Goal: Transaction & Acquisition: Purchase product/service

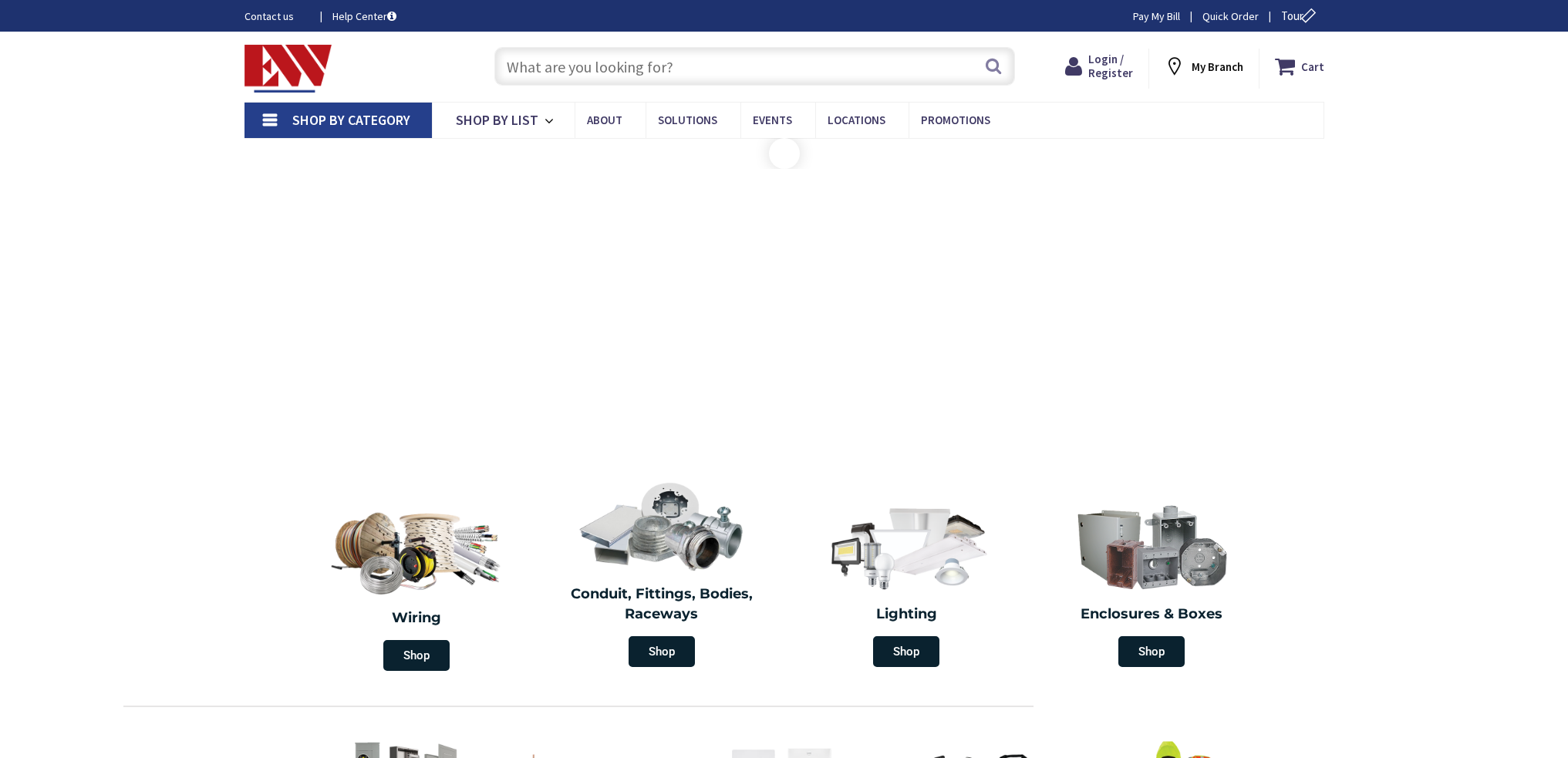
click at [730, 69] on input "text" at bounding box center [755, 66] width 520 height 38
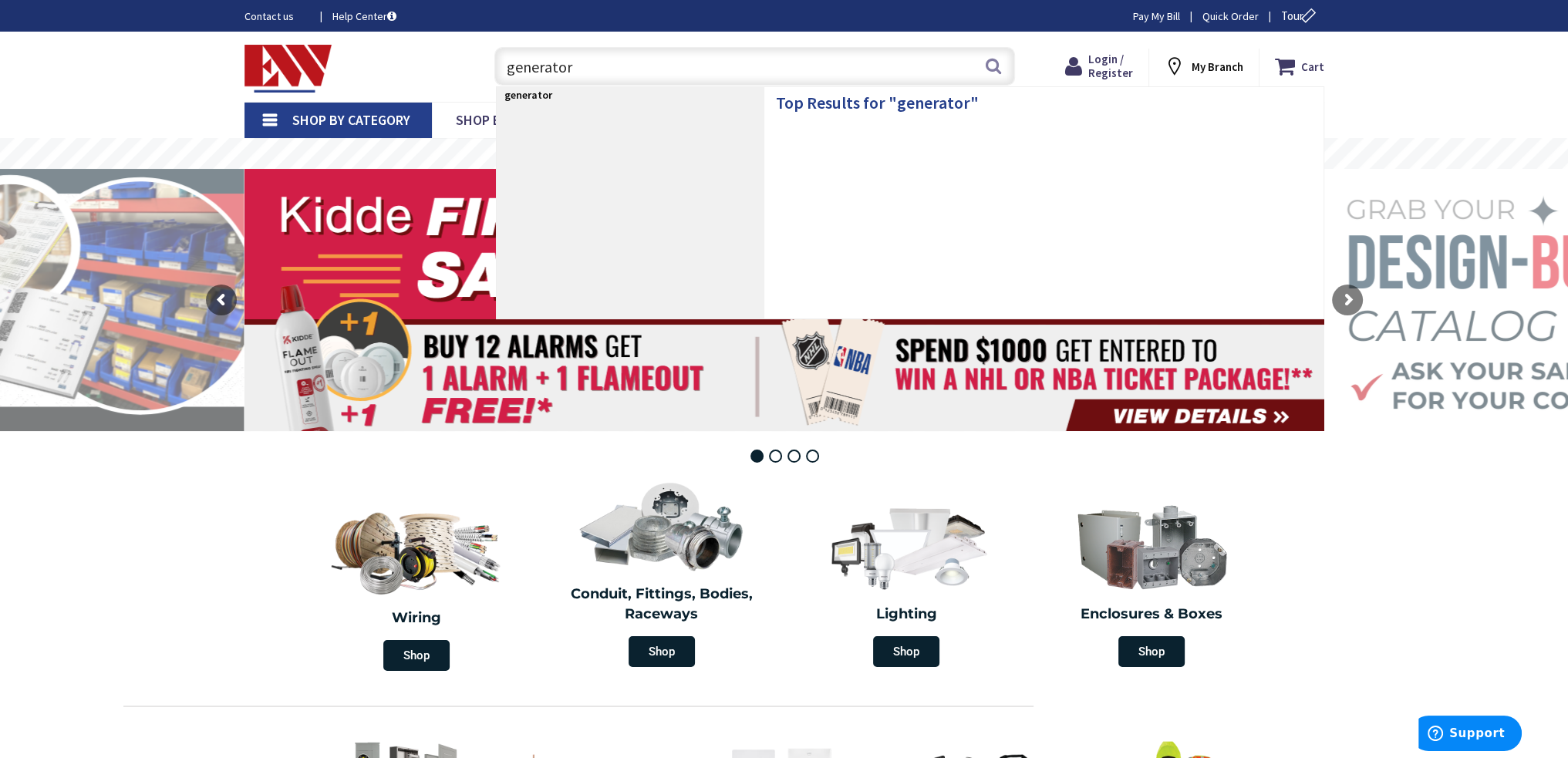
type input "generator"
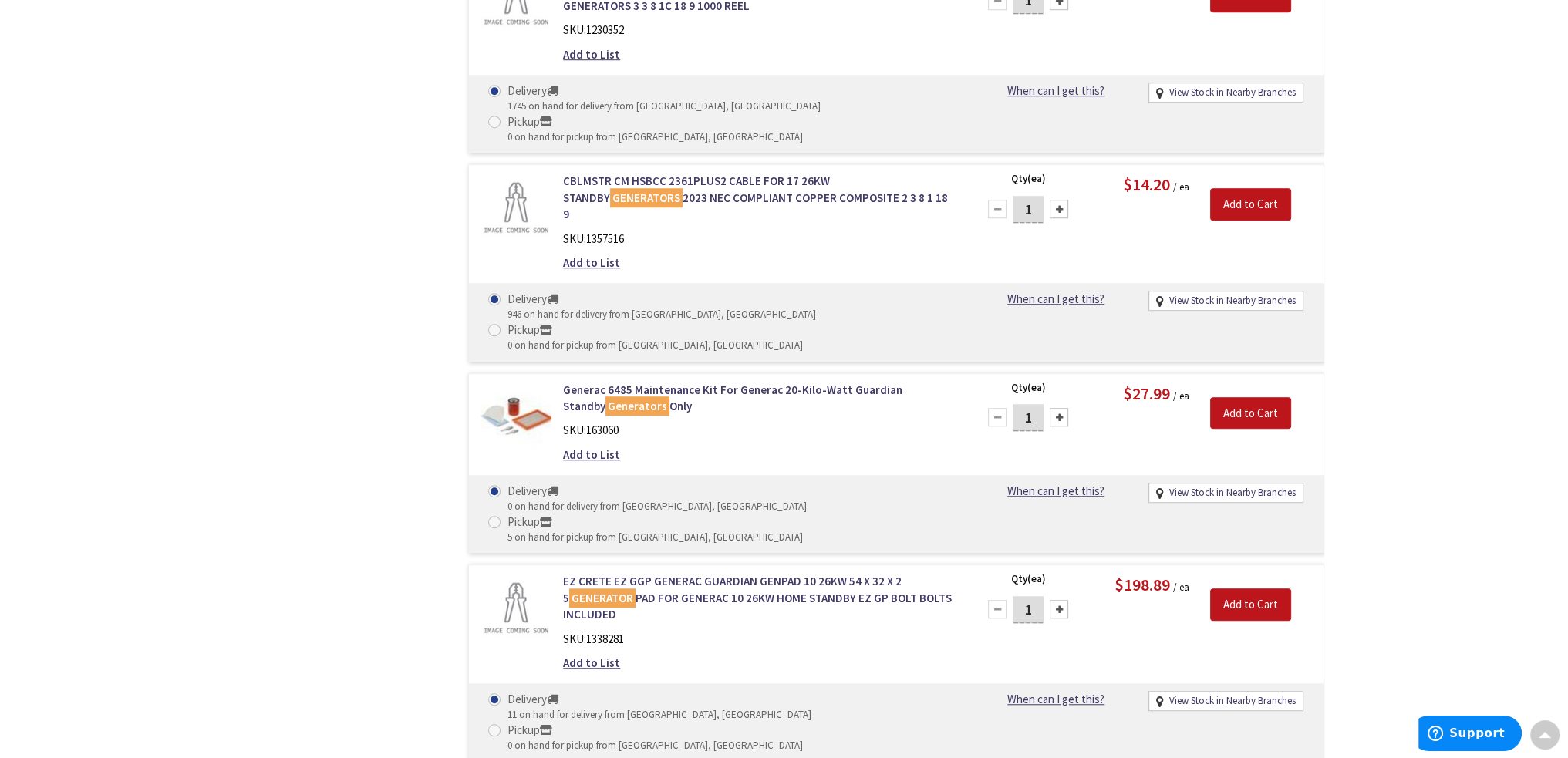
scroll to position [1620, 0]
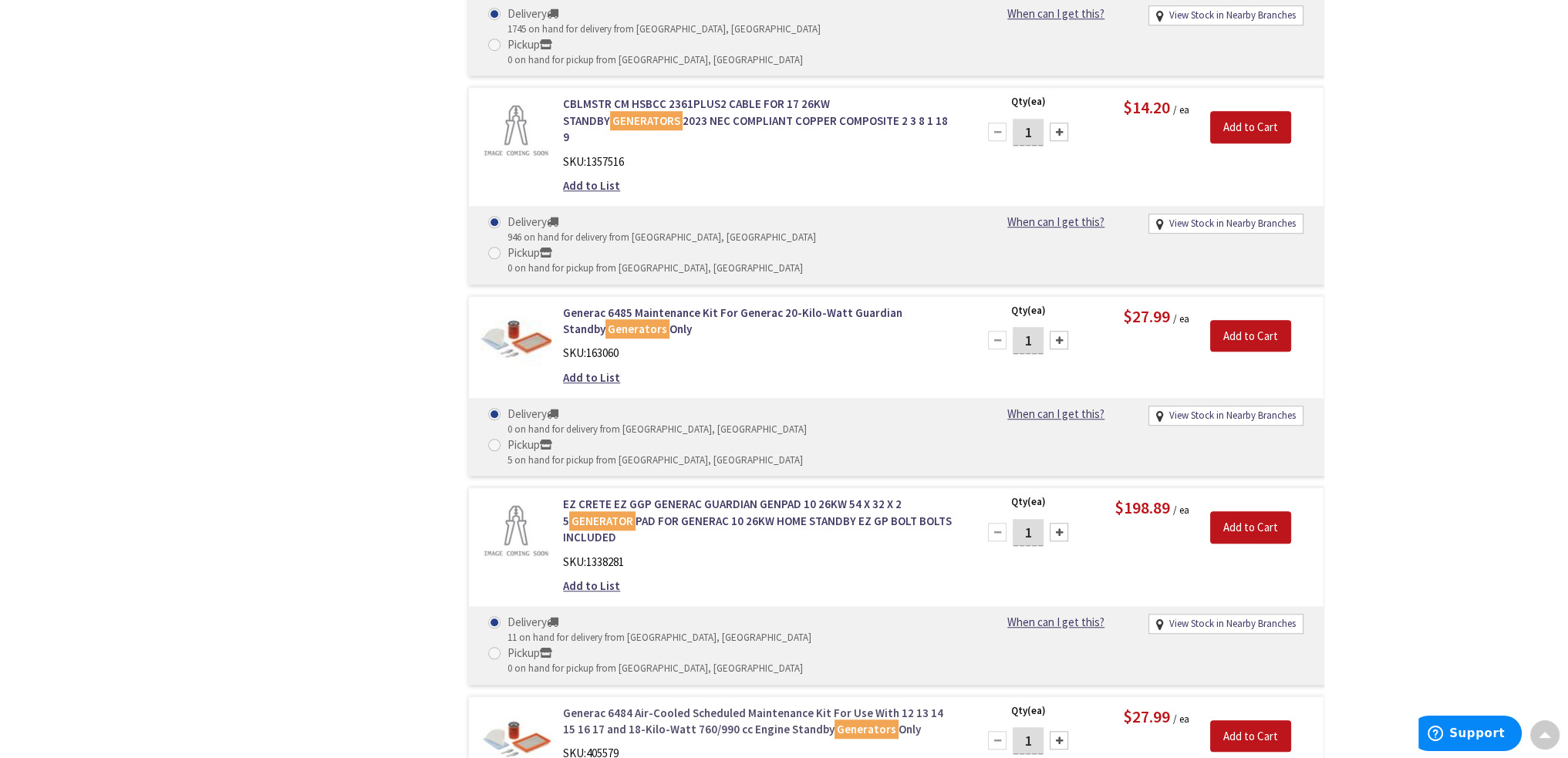
click at [689, 705] on link "Generac 6484 Air-Cooled Scheduled Maintenance Kit For Use With 12 13 14 15 16 1…" at bounding box center [759, 721] width 392 height 33
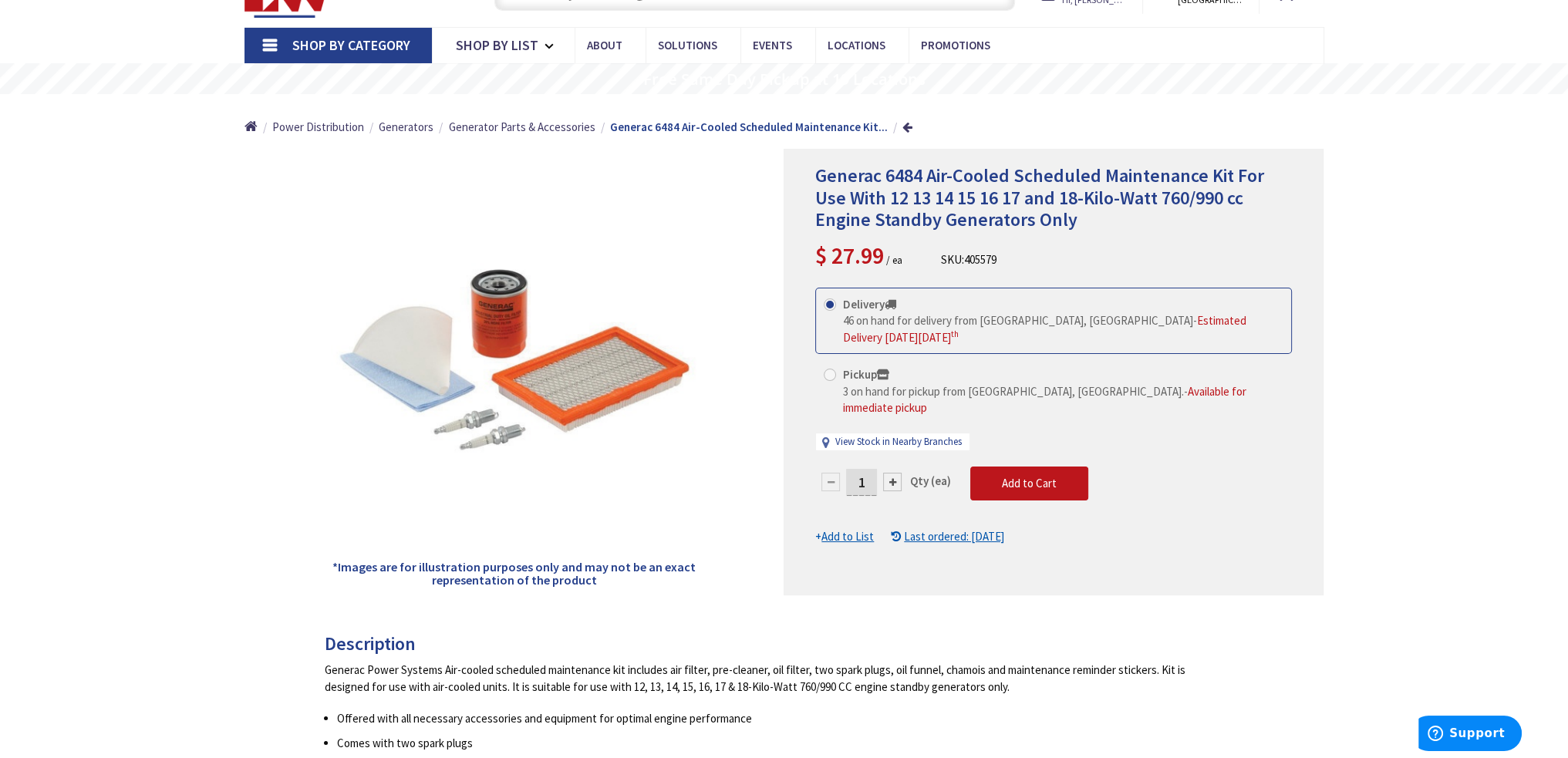
scroll to position [79, 0]
